Goal: Task Accomplishment & Management: Manage account settings

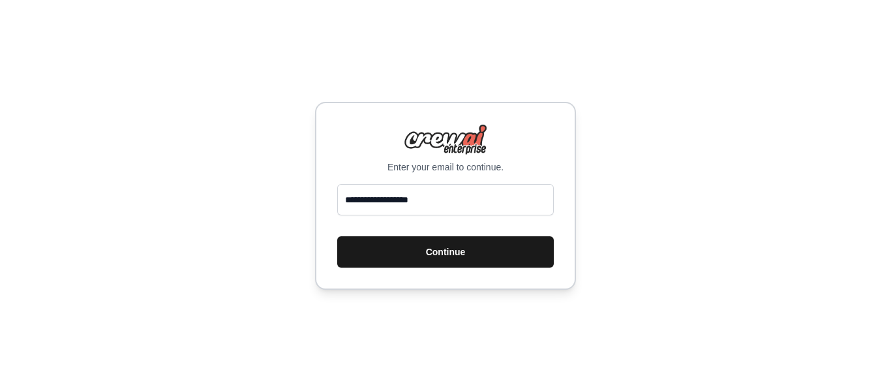
click at [488, 253] on button "Continue" at bounding box center [445, 251] width 217 height 31
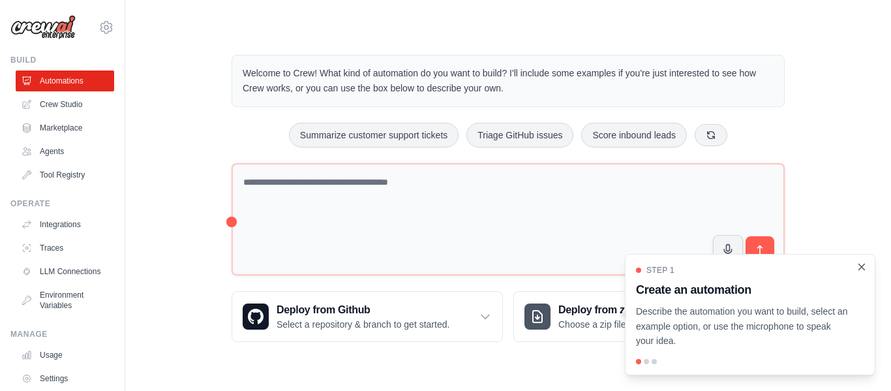
click at [862, 264] on icon "Close walkthrough" at bounding box center [862, 267] width 12 height 12
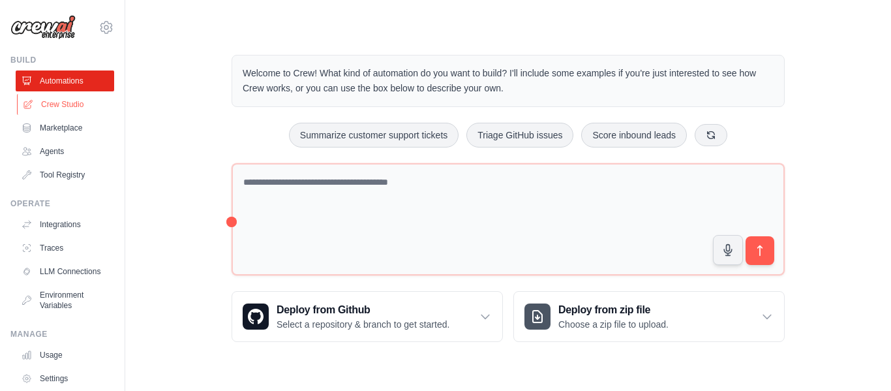
click at [71, 105] on link "Crew Studio" at bounding box center [66, 104] width 98 height 21
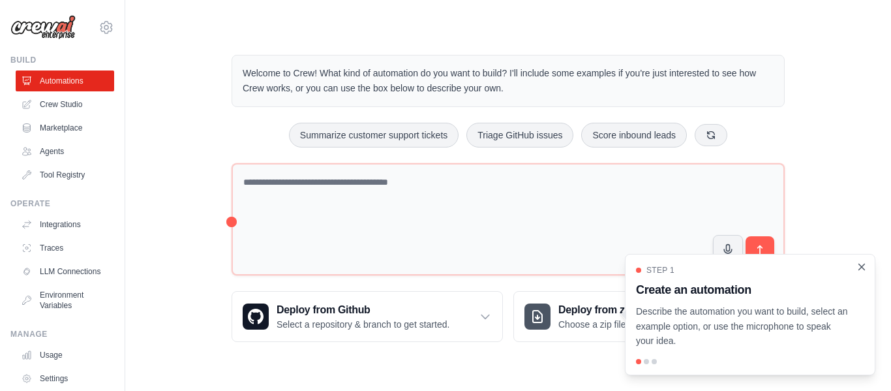
click at [862, 267] on icon "Close walkthrough" at bounding box center [862, 267] width 6 height 6
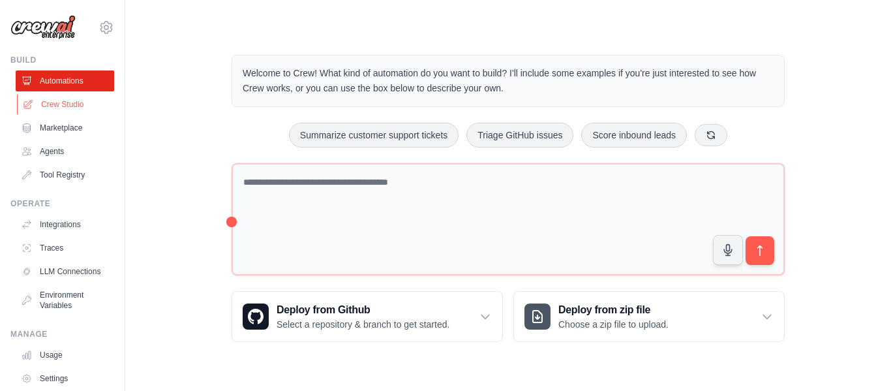
click at [68, 106] on link "Crew Studio" at bounding box center [66, 104] width 98 height 21
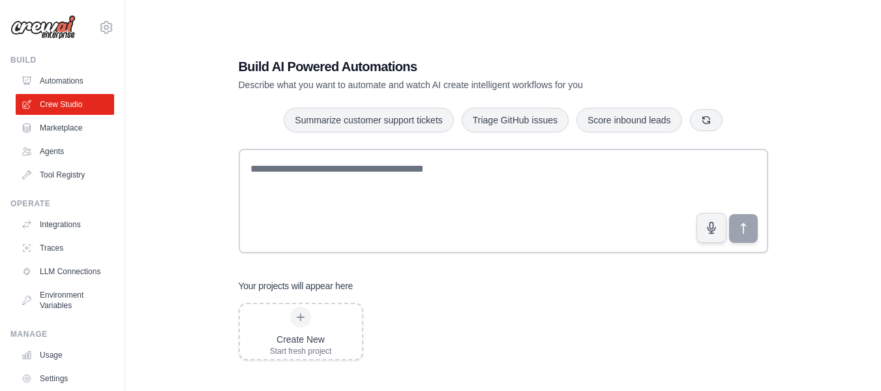
scroll to position [26, 0]
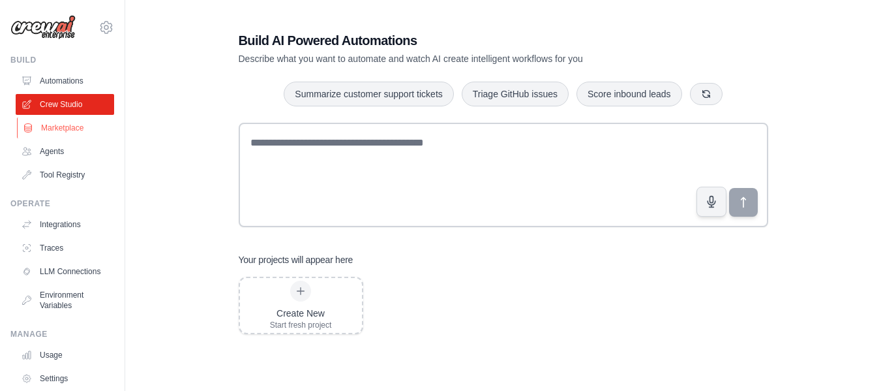
click at [63, 127] on link "Marketplace" at bounding box center [66, 127] width 98 height 21
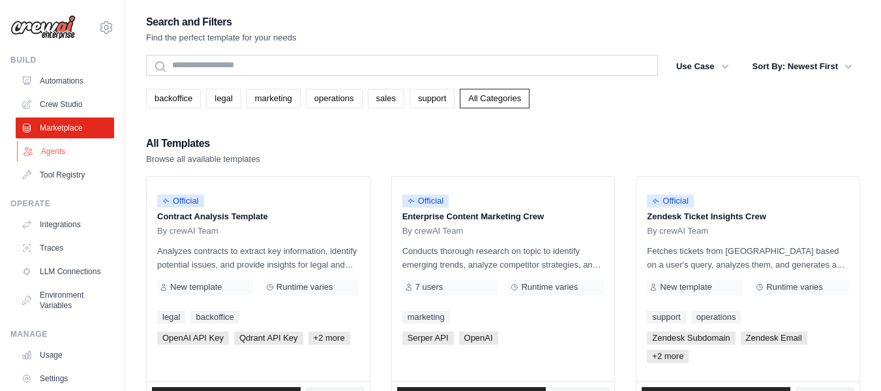
click at [52, 151] on link "Agents" at bounding box center [66, 151] width 98 height 21
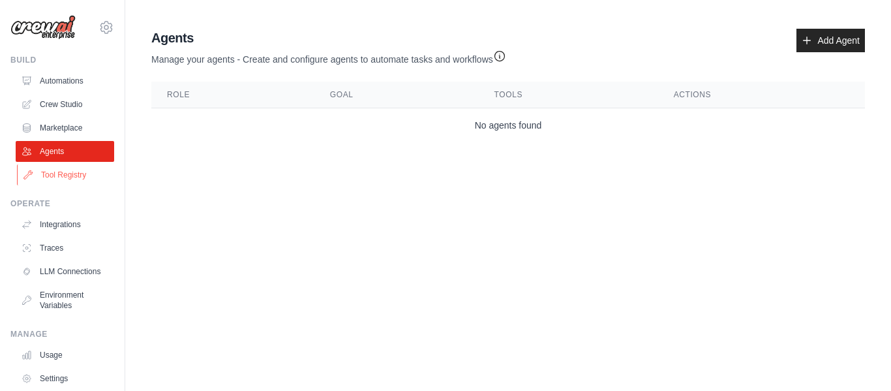
click at [69, 175] on link "Tool Registry" at bounding box center [66, 174] width 98 height 21
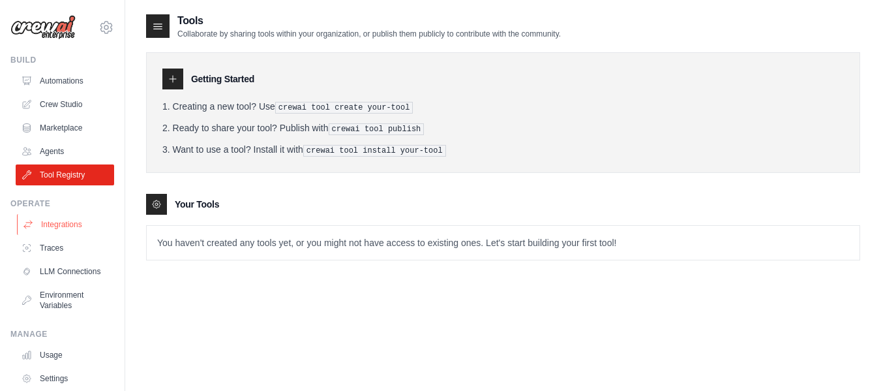
click at [68, 225] on link "Integrations" at bounding box center [66, 224] width 98 height 21
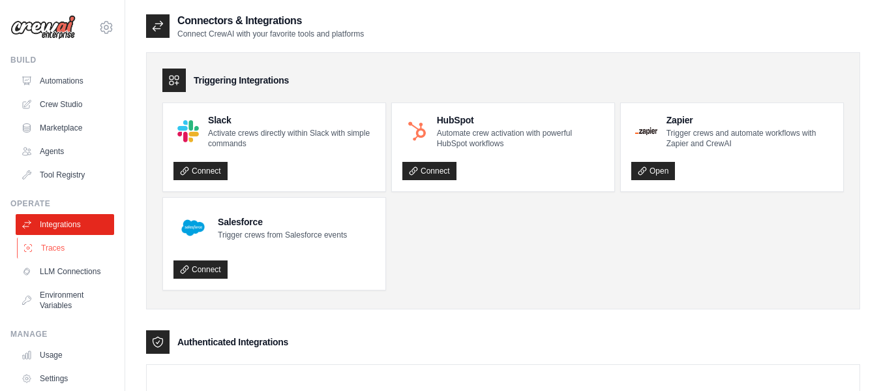
click at [53, 250] on link "Traces" at bounding box center [66, 247] width 98 height 21
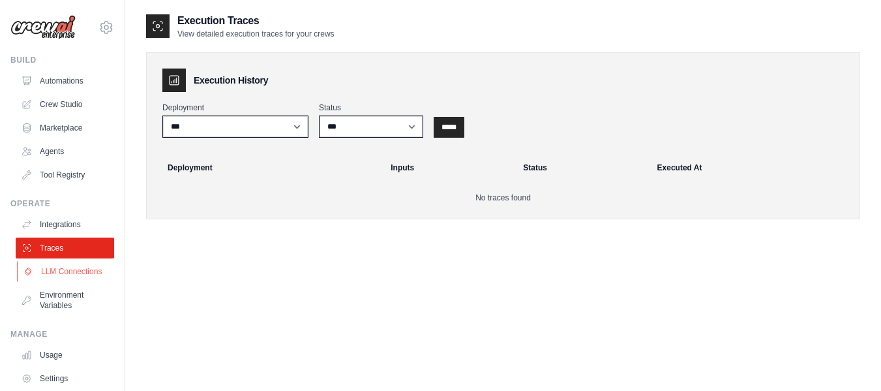
click at [48, 279] on link "LLM Connections" at bounding box center [66, 271] width 98 height 21
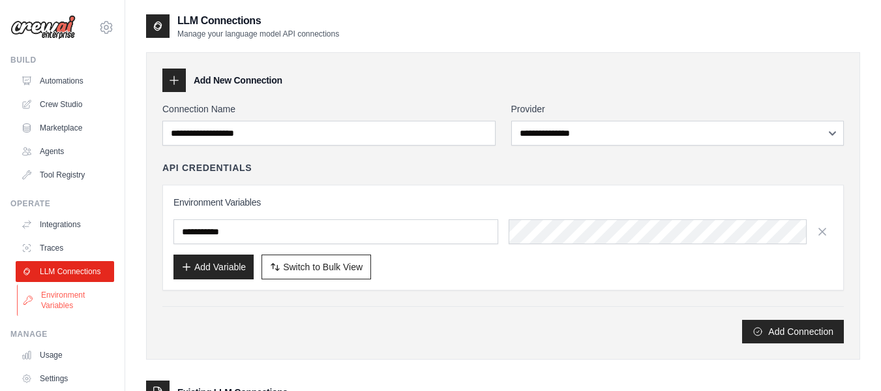
click at [55, 309] on link "Environment Variables" at bounding box center [66, 299] width 98 height 31
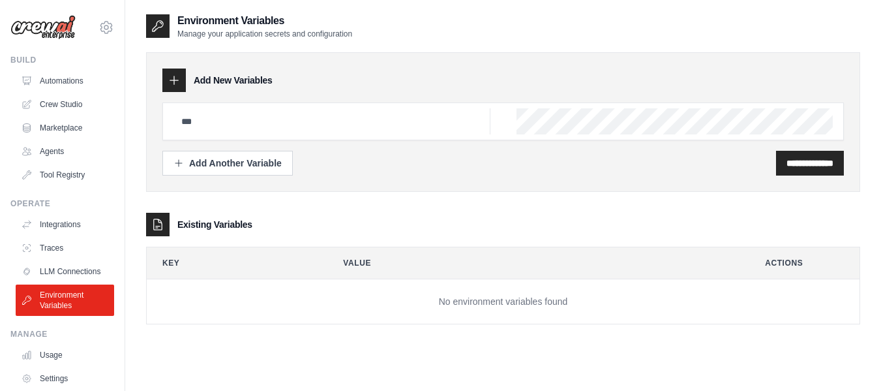
scroll to position [78, 0]
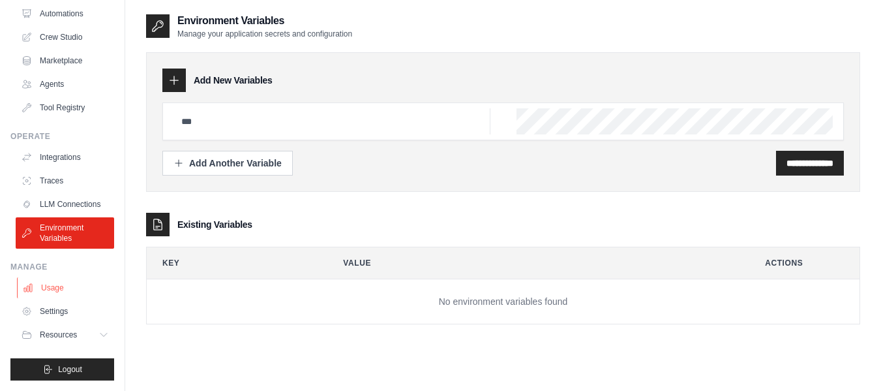
click at [56, 290] on link "Usage" at bounding box center [66, 287] width 98 height 21
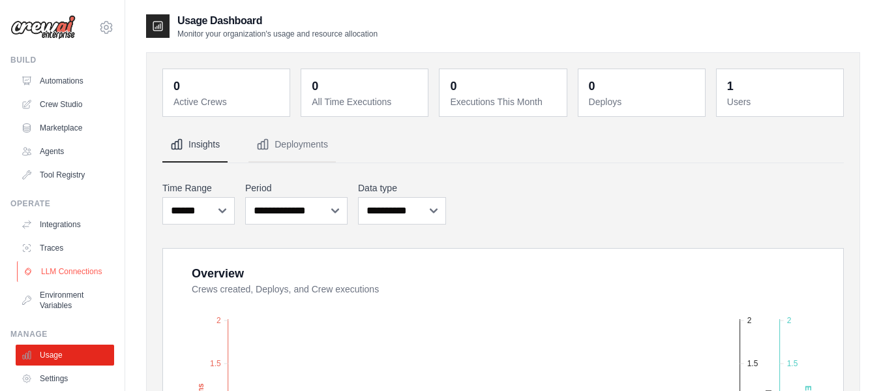
click at [50, 275] on link "LLM Connections" at bounding box center [66, 271] width 98 height 21
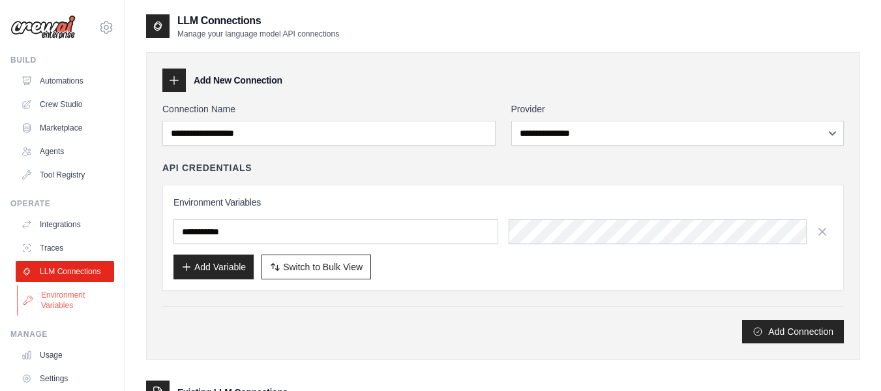
click at [52, 312] on link "Environment Variables" at bounding box center [66, 299] width 98 height 31
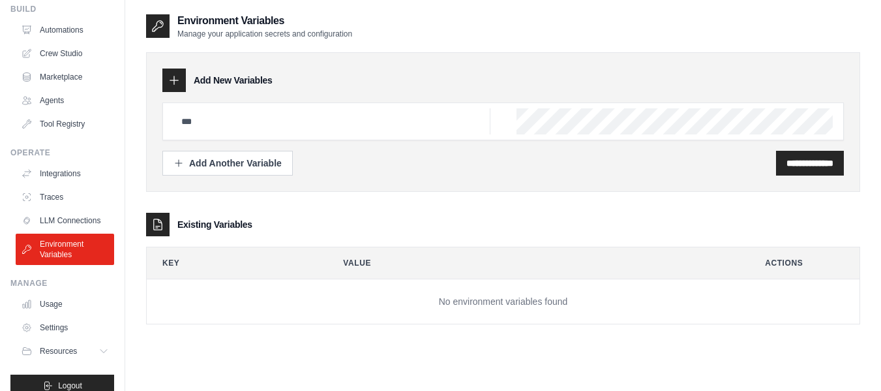
scroll to position [78, 0]
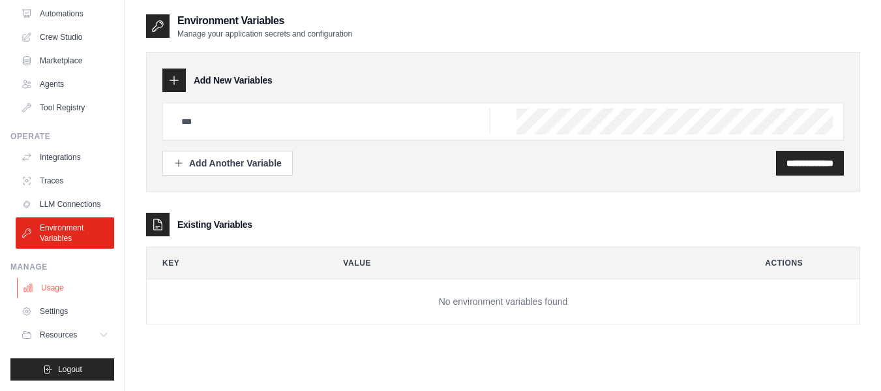
click at [42, 286] on link "Usage" at bounding box center [66, 287] width 98 height 21
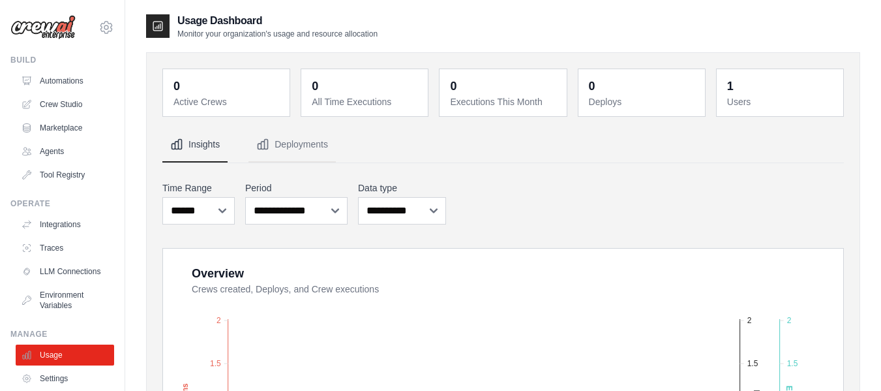
scroll to position [78, 0]
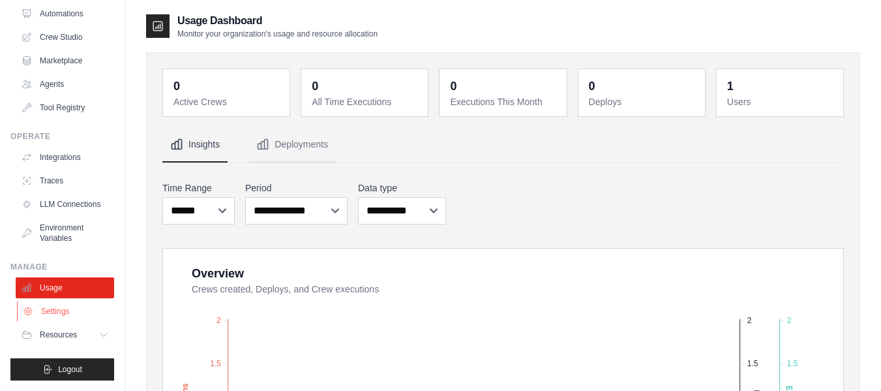
click at [56, 305] on link "Settings" at bounding box center [66, 311] width 98 height 21
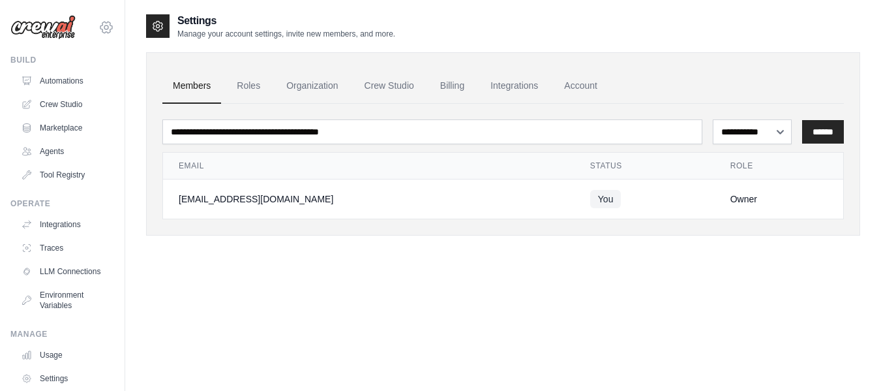
click at [98, 29] on icon at bounding box center [106, 28] width 16 height 16
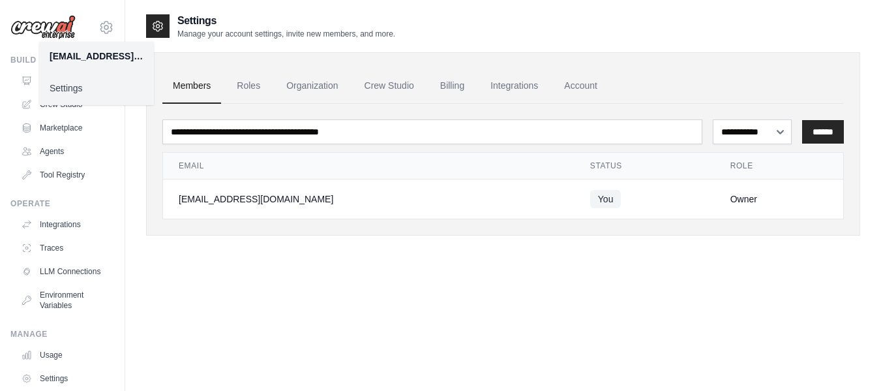
click at [71, 91] on link "Settings" at bounding box center [96, 87] width 115 height 23
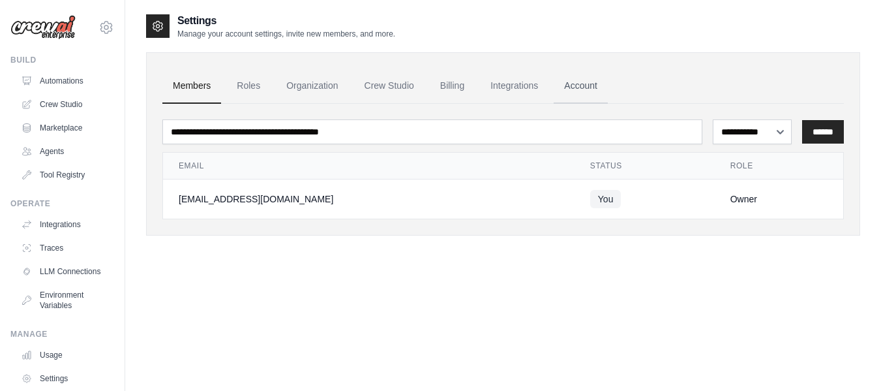
click at [585, 87] on link "Account" at bounding box center [581, 85] width 54 height 35
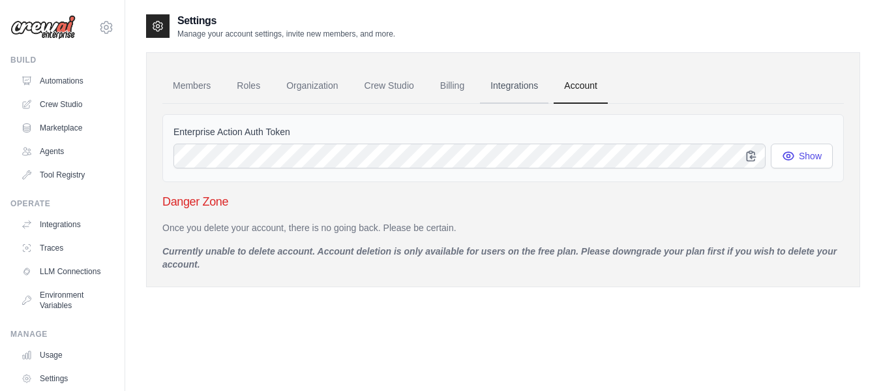
click at [509, 85] on link "Integrations" at bounding box center [514, 85] width 68 height 35
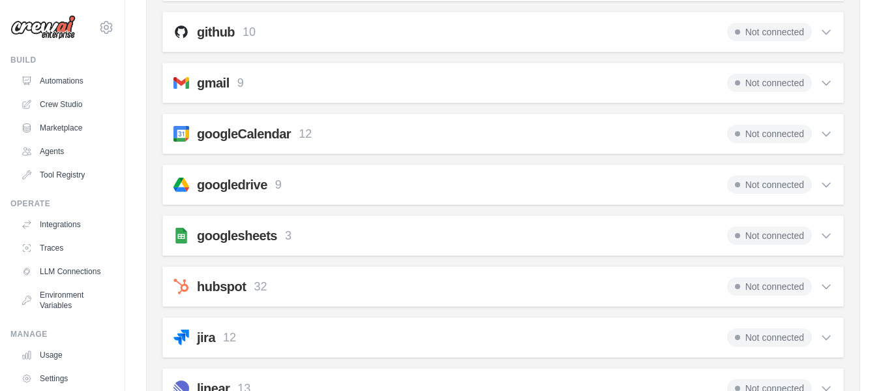
scroll to position [318, 0]
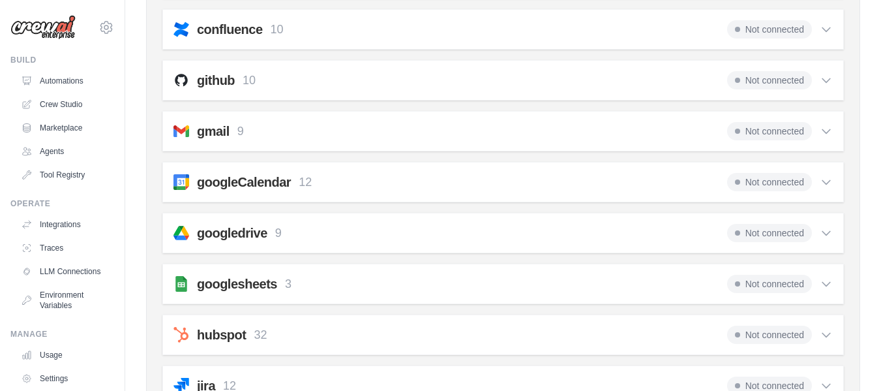
click at [828, 131] on icon at bounding box center [827, 132] width 8 height 4
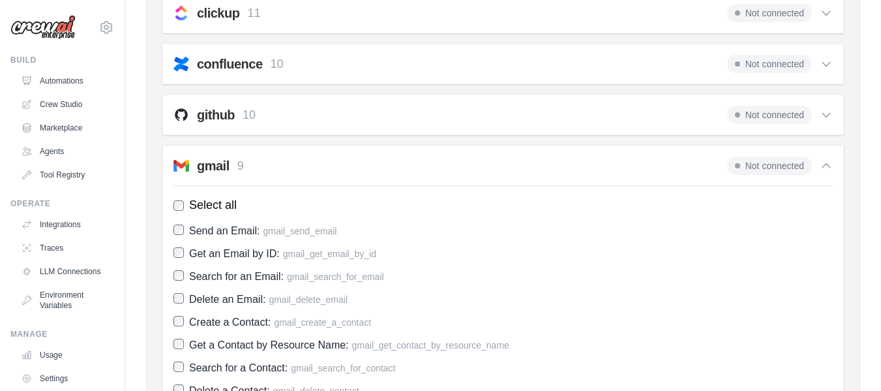
scroll to position [275, 0]
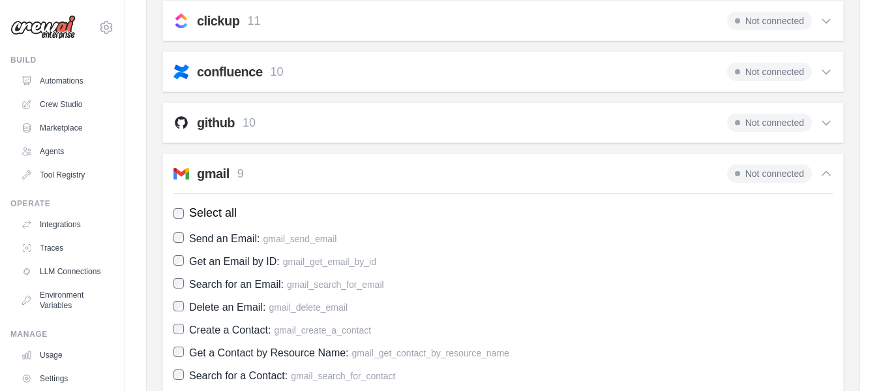
click at [781, 176] on span "Not connected" at bounding box center [769, 173] width 85 height 18
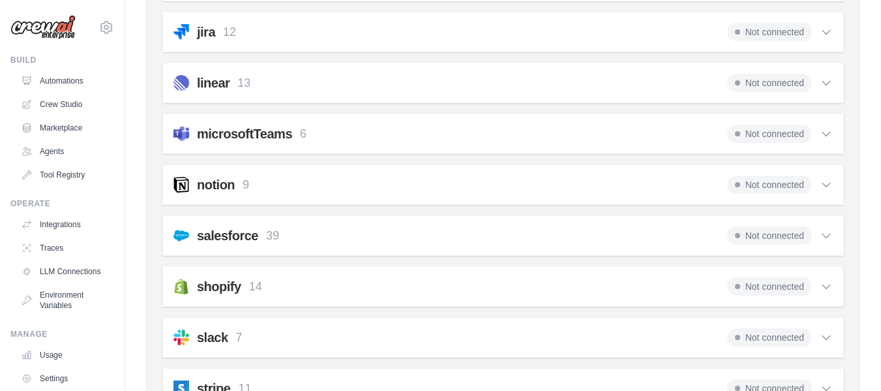
scroll to position [667, 0]
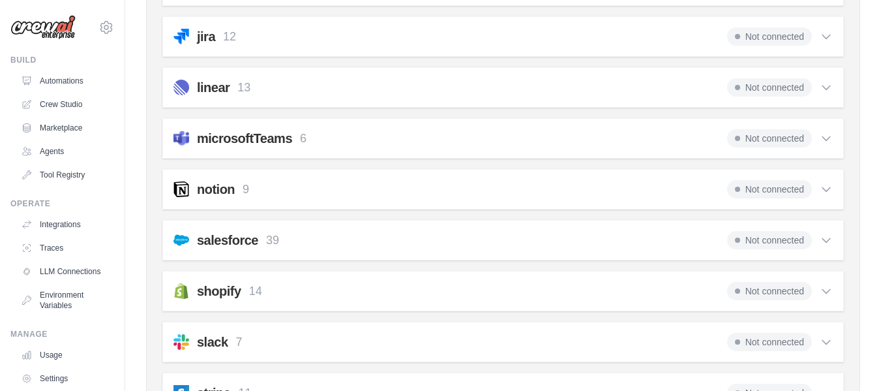
click at [241, 241] on h2 "salesforce" at bounding box center [227, 240] width 61 height 18
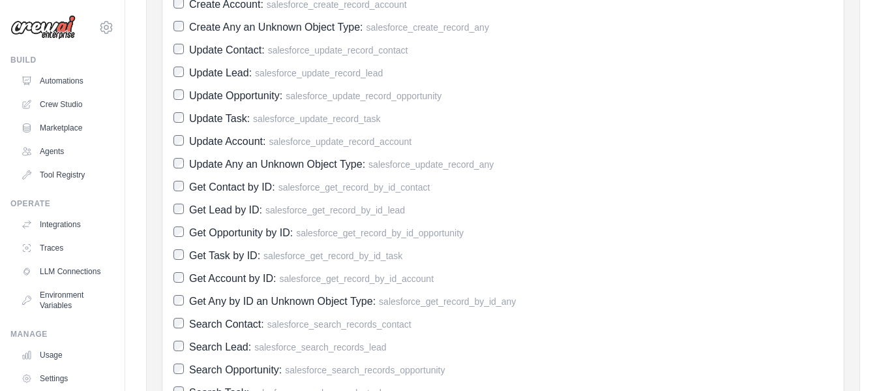
scroll to position [1058, 0]
drag, startPoint x: 273, startPoint y: 211, endPoint x: 427, endPoint y: 205, distance: 154.1
click at [427, 205] on label "Get Lead by ID: salesforce_get_record_by_id_lead" at bounding box center [503, 211] width 659 height 18
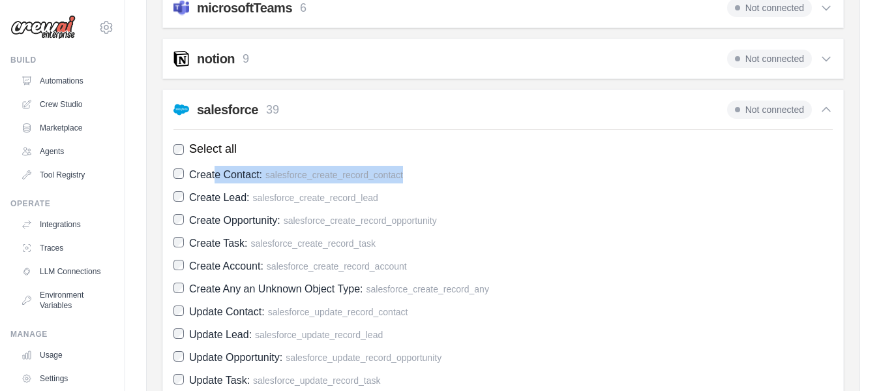
drag, startPoint x: 213, startPoint y: 178, endPoint x: 433, endPoint y: 166, distance: 220.2
click at [433, 166] on label "Create Contact: salesforce_create_record_contact" at bounding box center [503, 175] width 659 height 18
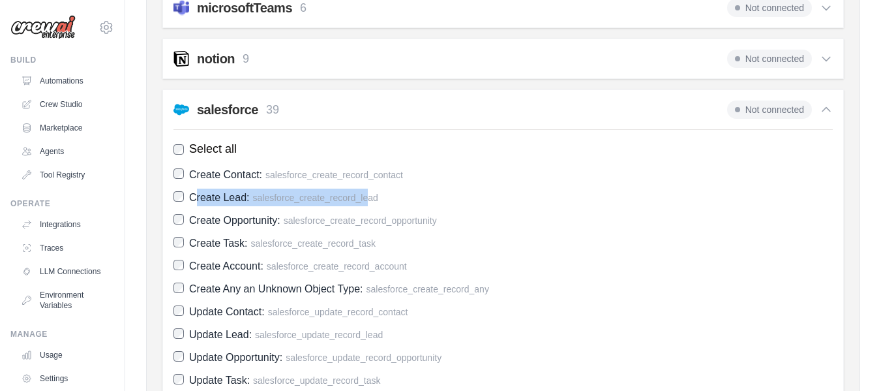
drag, startPoint x: 194, startPoint y: 202, endPoint x: 369, endPoint y: 187, distance: 176.1
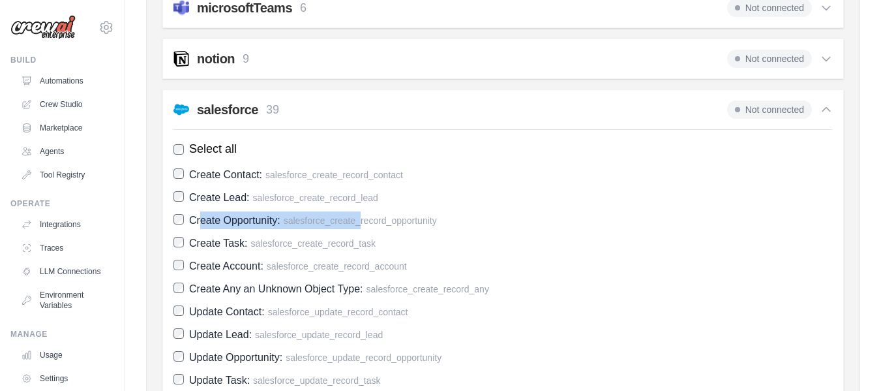
drag, startPoint x: 203, startPoint y: 220, endPoint x: 377, endPoint y: 220, distance: 174.2
click at [362, 220] on span "Create Opportunity: salesforce_create_record_opportunity" at bounding box center [313, 220] width 248 height 18
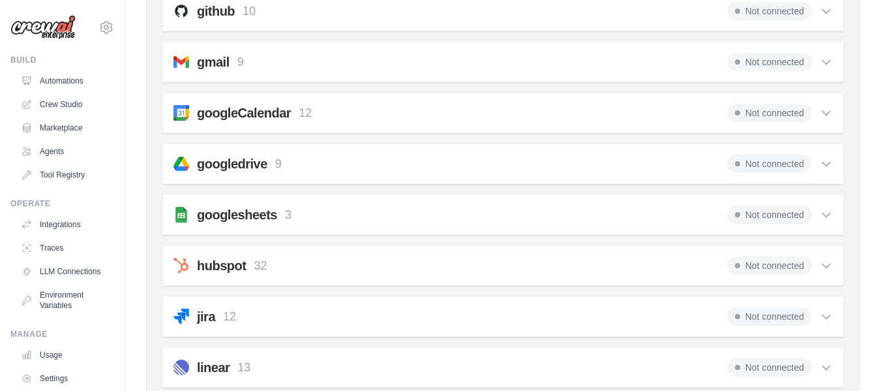
scroll to position [0, 0]
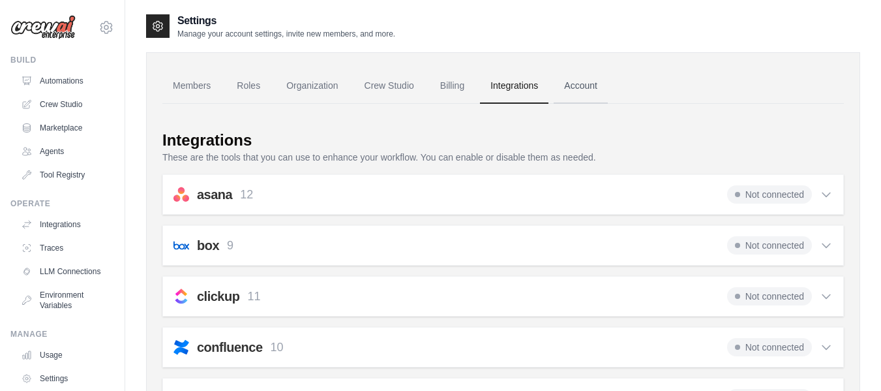
click at [590, 85] on link "Account" at bounding box center [581, 85] width 54 height 35
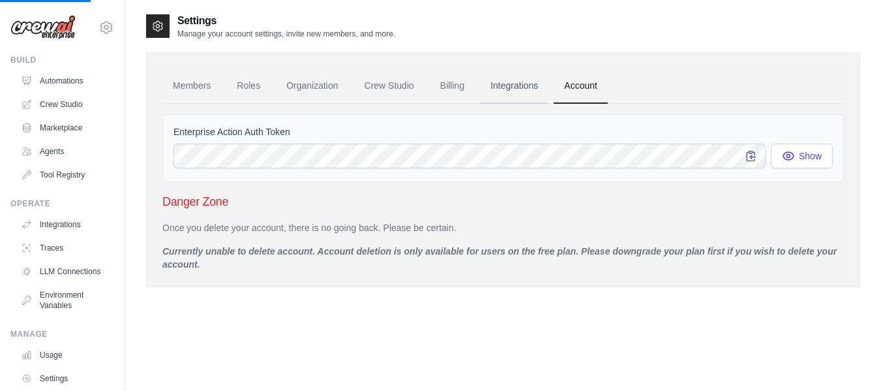
click at [506, 87] on link "Integrations" at bounding box center [514, 85] width 68 height 35
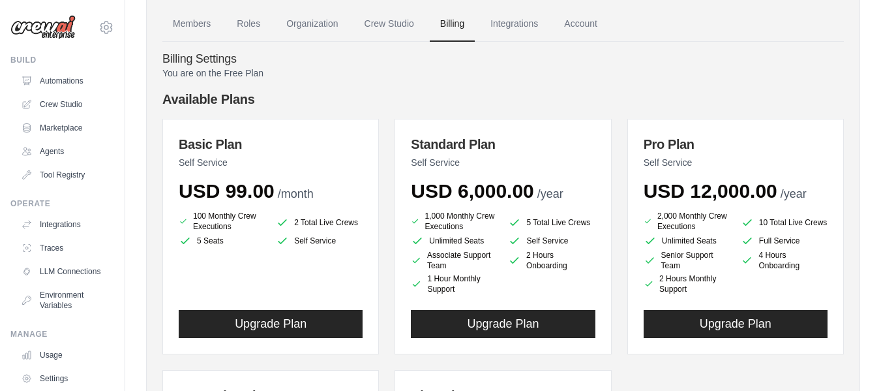
scroll to position [31, 0]
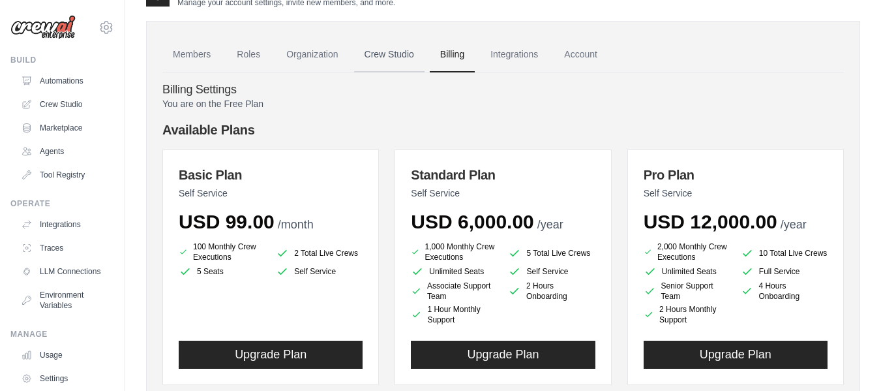
click at [391, 56] on link "Crew Studio" at bounding box center [389, 54] width 70 height 35
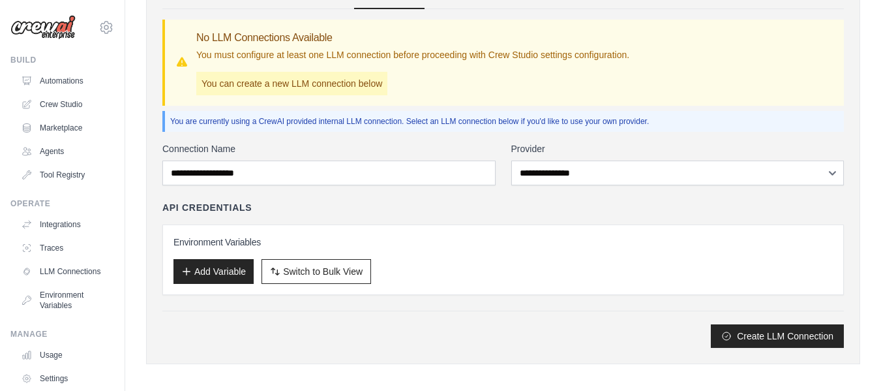
scroll to position [102, 0]
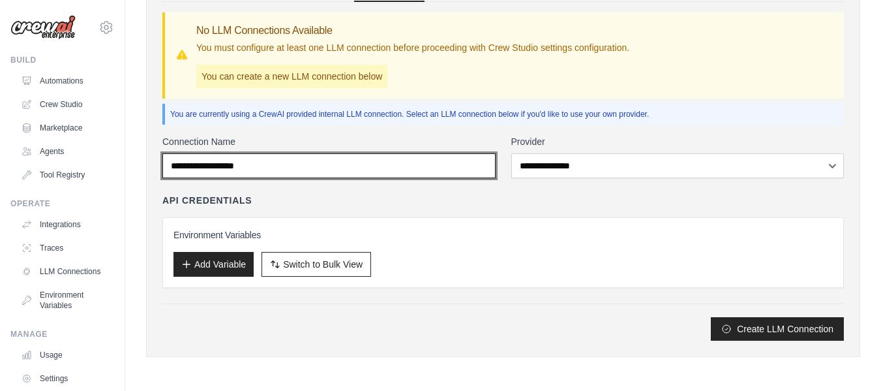
click at [308, 166] on input "Connection Name" at bounding box center [328, 165] width 333 height 25
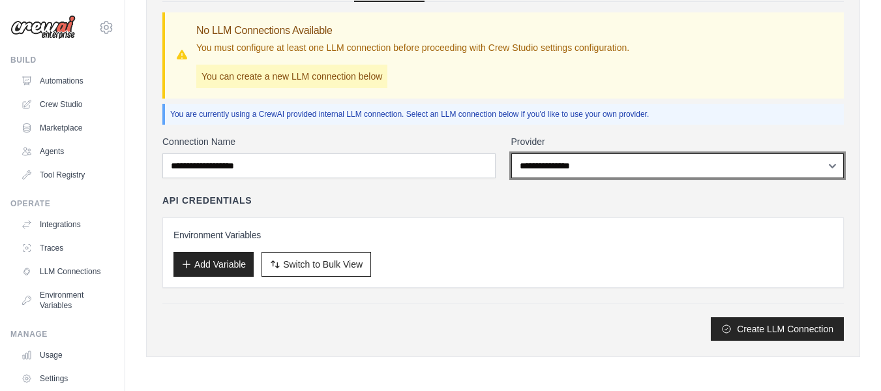
click at [577, 168] on select "**********" at bounding box center [677, 165] width 333 height 25
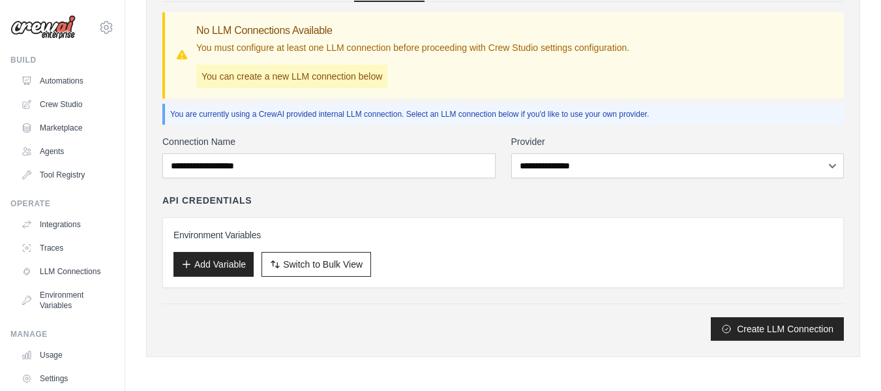
click at [406, 376] on div "Settings Manage your account settings, invite new members, and more. Members Ro…" at bounding box center [503, 144] width 714 height 466
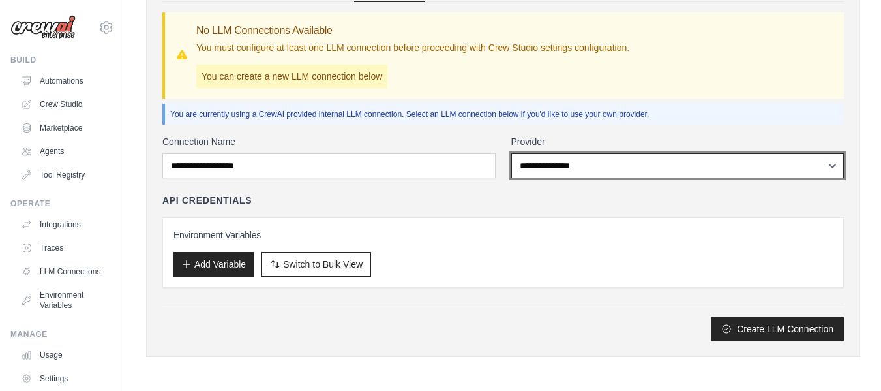
click at [560, 166] on select "**********" at bounding box center [677, 165] width 333 height 25
select select "******"
click at [511, 153] on select "**********" at bounding box center [677, 165] width 333 height 25
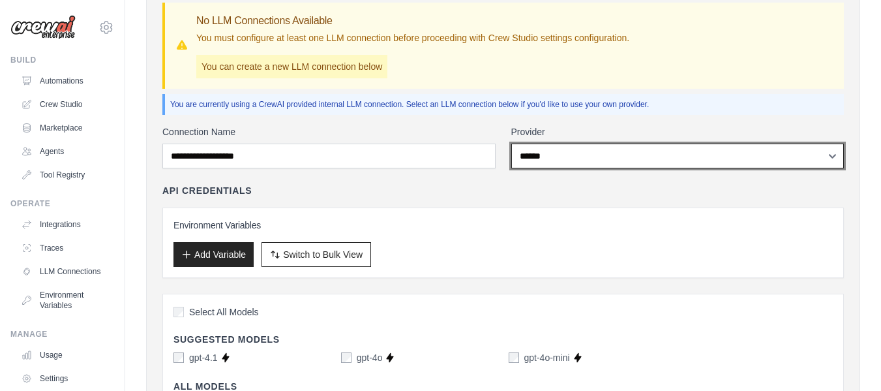
scroll to position [99, 0]
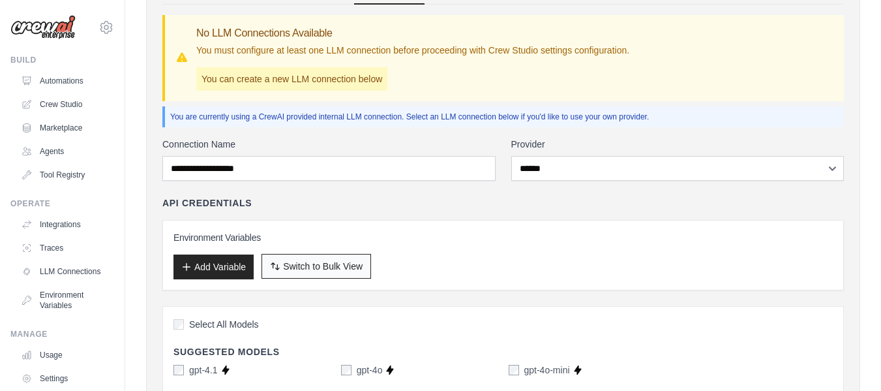
click at [339, 270] on span "Switch to Bulk View" at bounding box center [323, 266] width 80 height 13
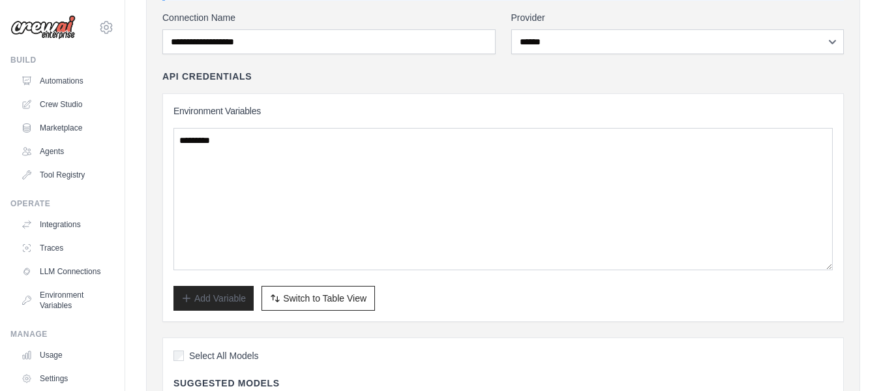
scroll to position [369, 0]
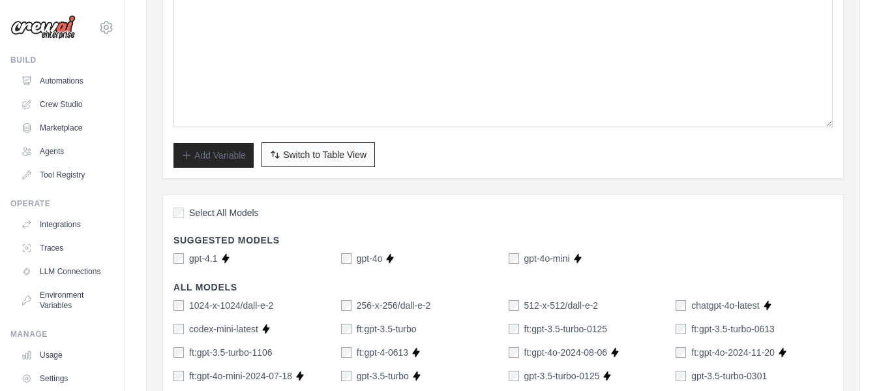
click at [315, 160] on span "Switch to Table View" at bounding box center [324, 154] width 83 height 13
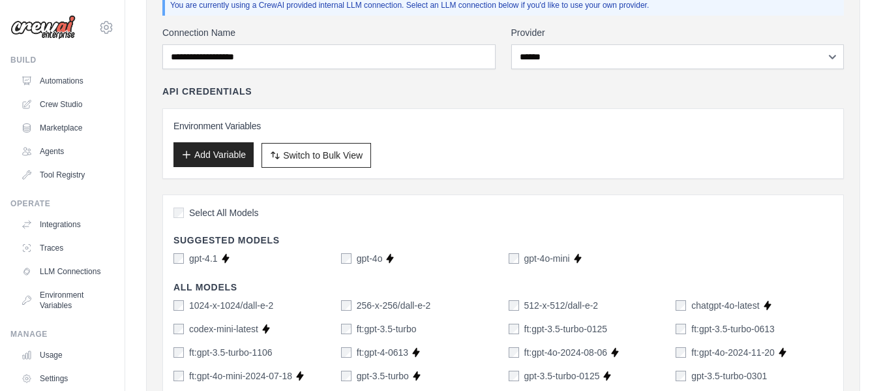
click at [222, 155] on button "Add Variable" at bounding box center [214, 154] width 80 height 25
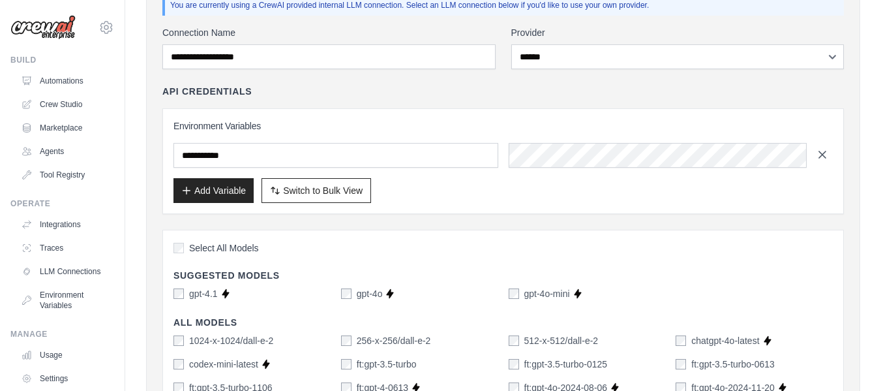
click at [826, 155] on icon "button" at bounding box center [822, 154] width 13 height 13
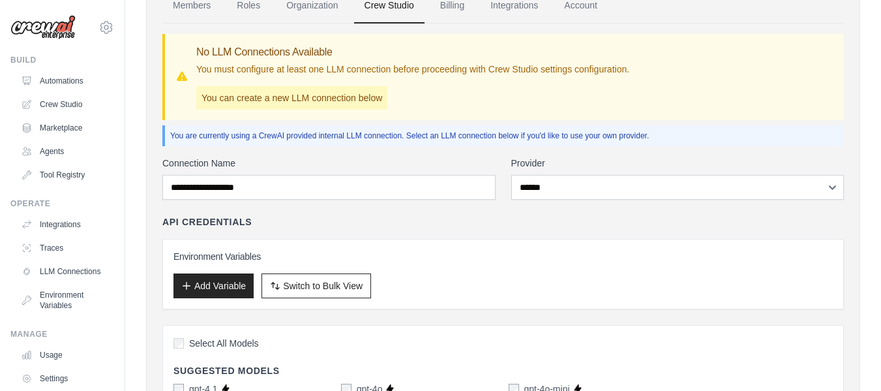
scroll to position [78, 0]
